Goal: Task Accomplishment & Management: Manage account settings

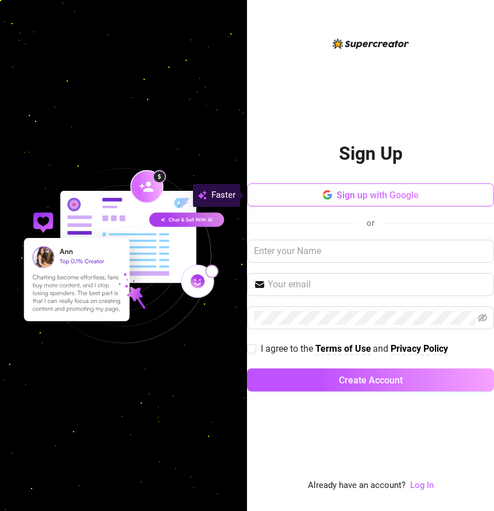
click at [382, 194] on span "Sign up with Google" at bounding box center [378, 195] width 82 height 11
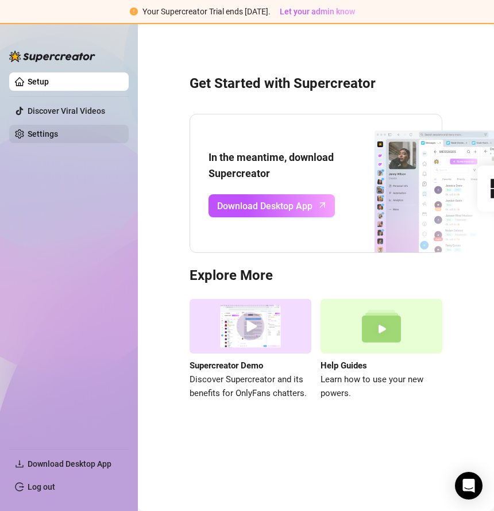
click at [55, 134] on link "Settings" at bounding box center [43, 133] width 30 height 9
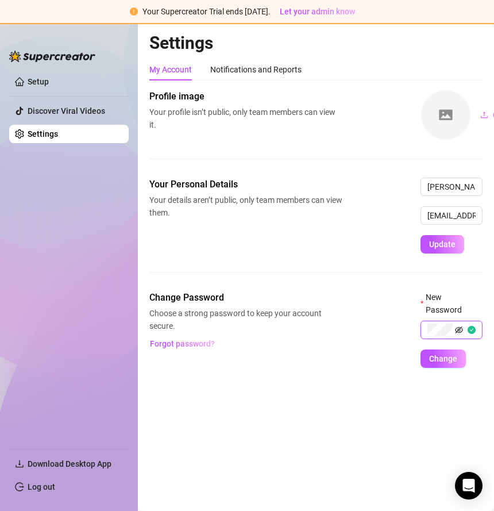
click at [460, 331] on icon "eye-invisible" at bounding box center [460, 330] width 2 height 2
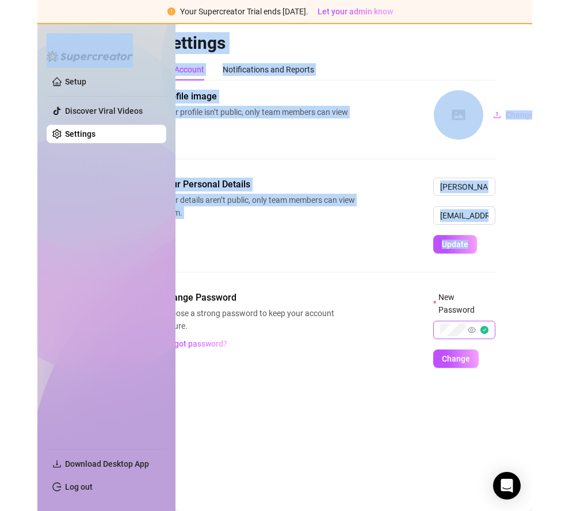
scroll to position [0, 36]
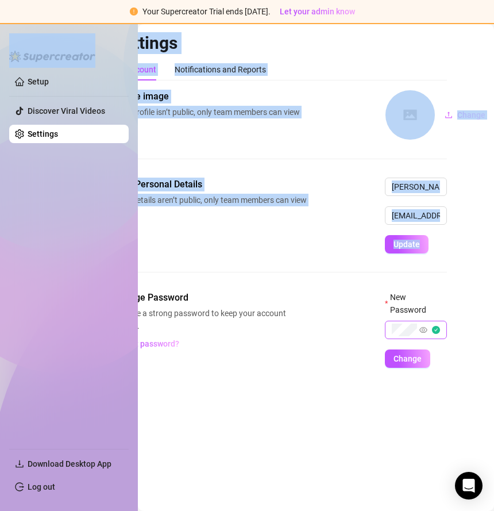
drag, startPoint x: 492, startPoint y: 250, endPoint x: 513, endPoint y: 251, distance: 20.7
click at [494, 251] on html "Your Supercreator Trial ends [DATE]. Let your admin know Setup Discover Viral V…" at bounding box center [247, 255] width 494 height 511
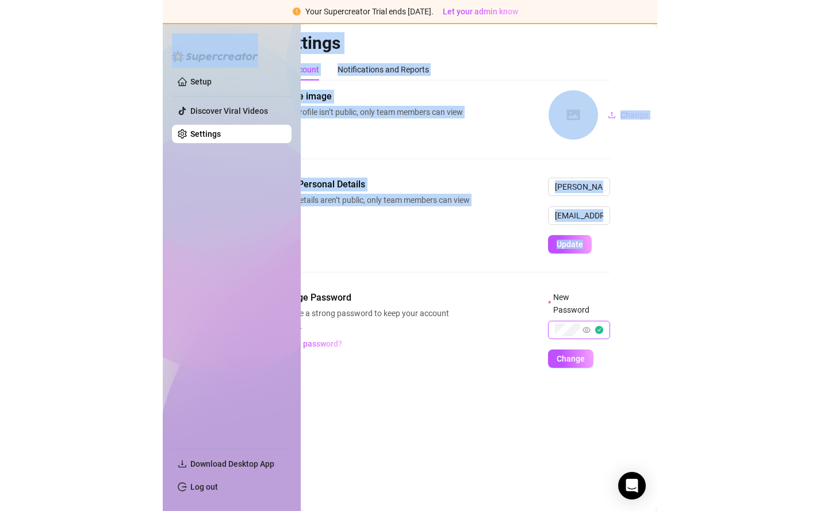
scroll to position [0, 0]
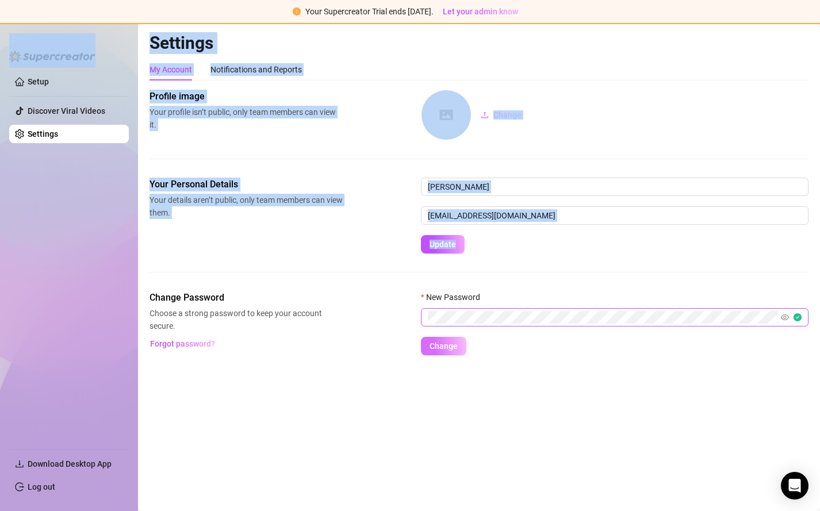
click at [448, 348] on span "Change" at bounding box center [443, 346] width 28 height 9
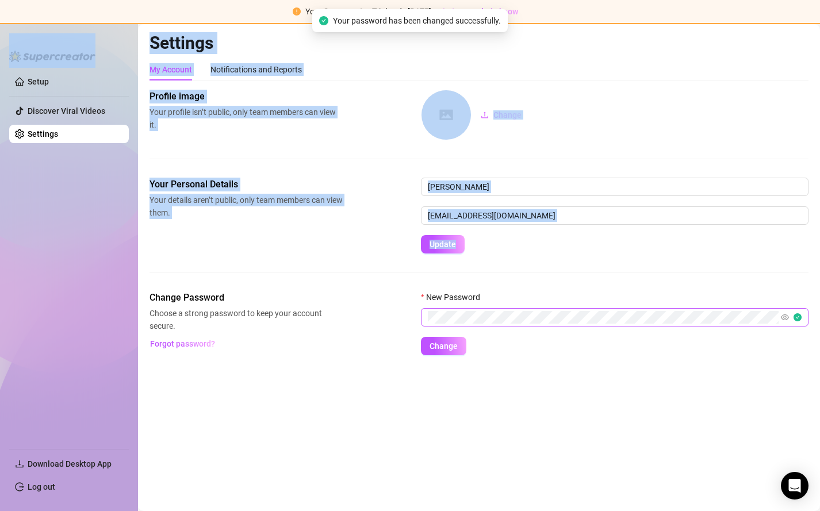
click at [45, 121] on ul "Setup Discover Viral Videos Settings" at bounding box center [69, 256] width 120 height 376
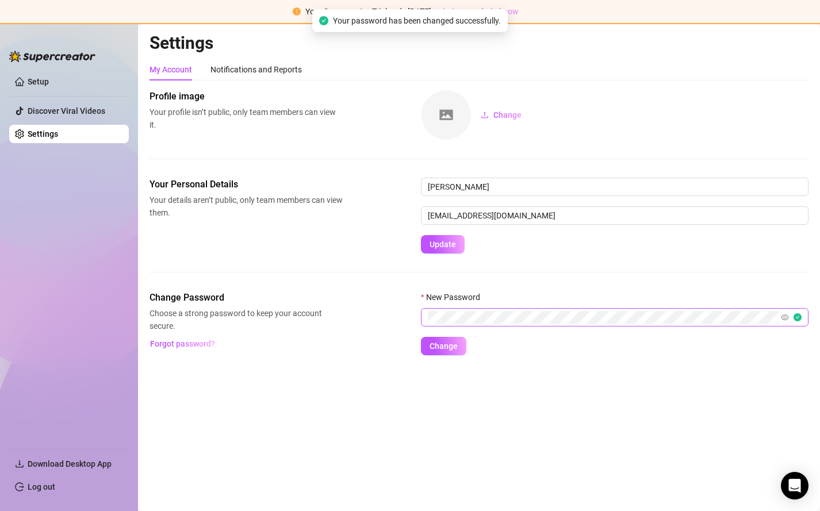
click at [59, 97] on li at bounding box center [69, 96] width 120 height 1
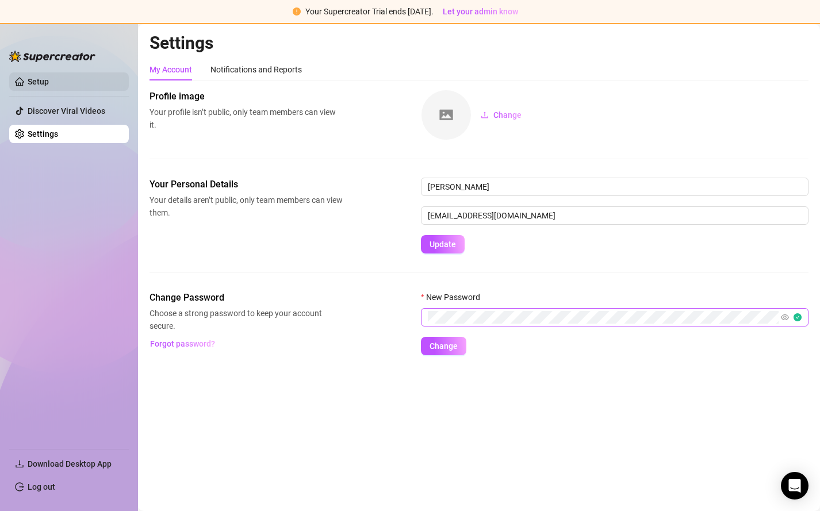
click at [49, 79] on link "Setup" at bounding box center [38, 81] width 21 height 9
